Goal: Use online tool/utility: Utilize a website feature to perform a specific function

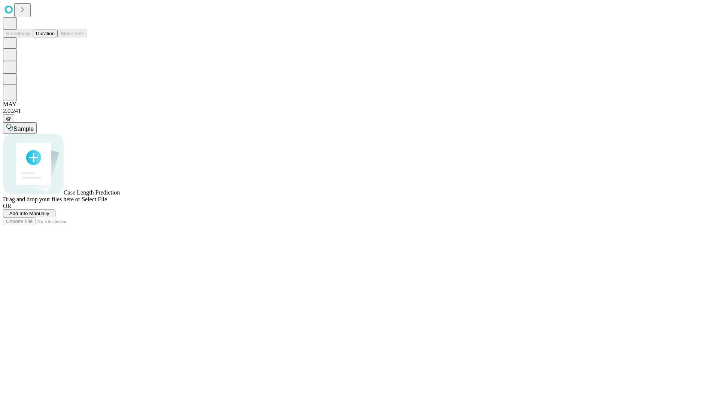
click at [55, 37] on button "Duration" at bounding box center [45, 34] width 25 height 8
click at [34, 126] on span "Sample" at bounding box center [23, 129] width 20 height 6
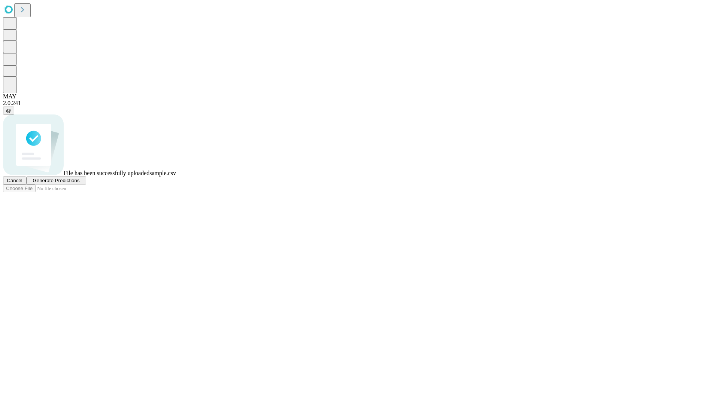
click at [79, 183] on span "Generate Predictions" at bounding box center [56, 181] width 47 height 6
